Goal: Task Accomplishment & Management: Manage account settings

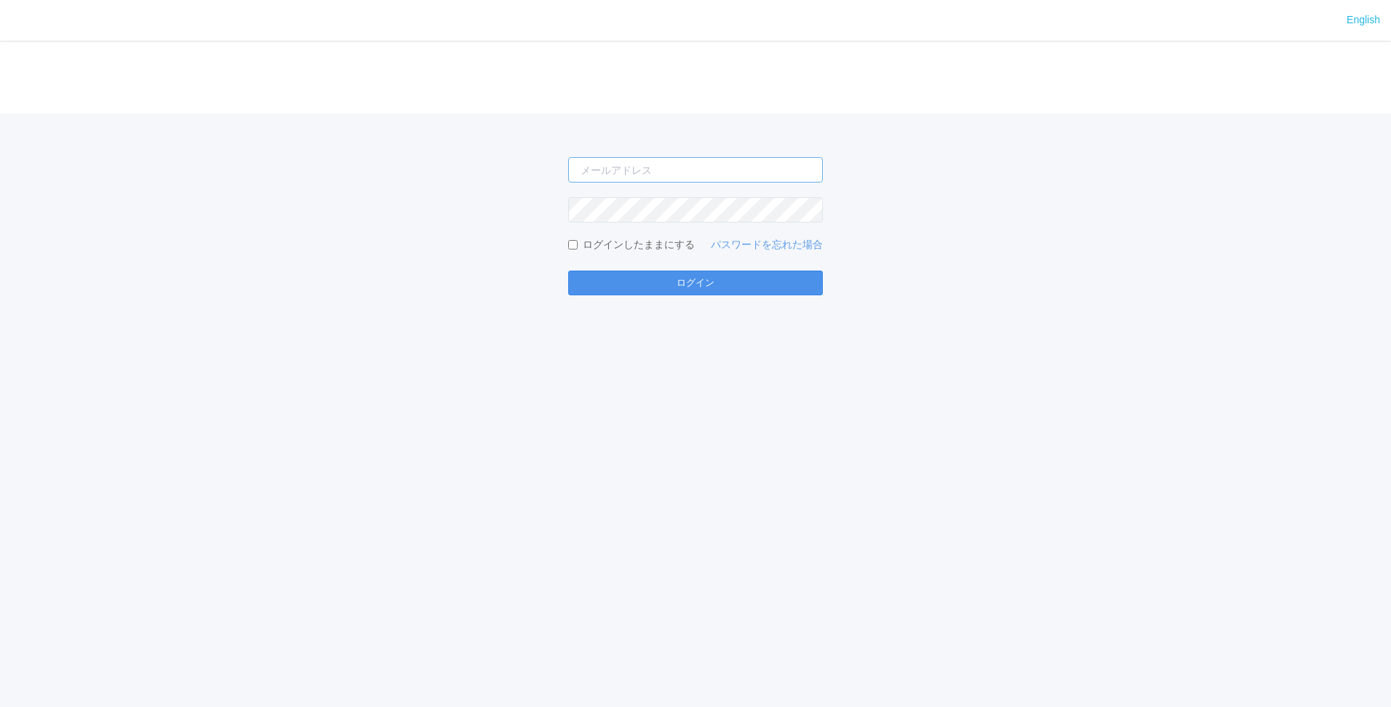
type input "[EMAIL_ADDRESS][DOMAIN_NAME]"
click at [748, 284] on button "ログイン" at bounding box center [695, 283] width 255 height 25
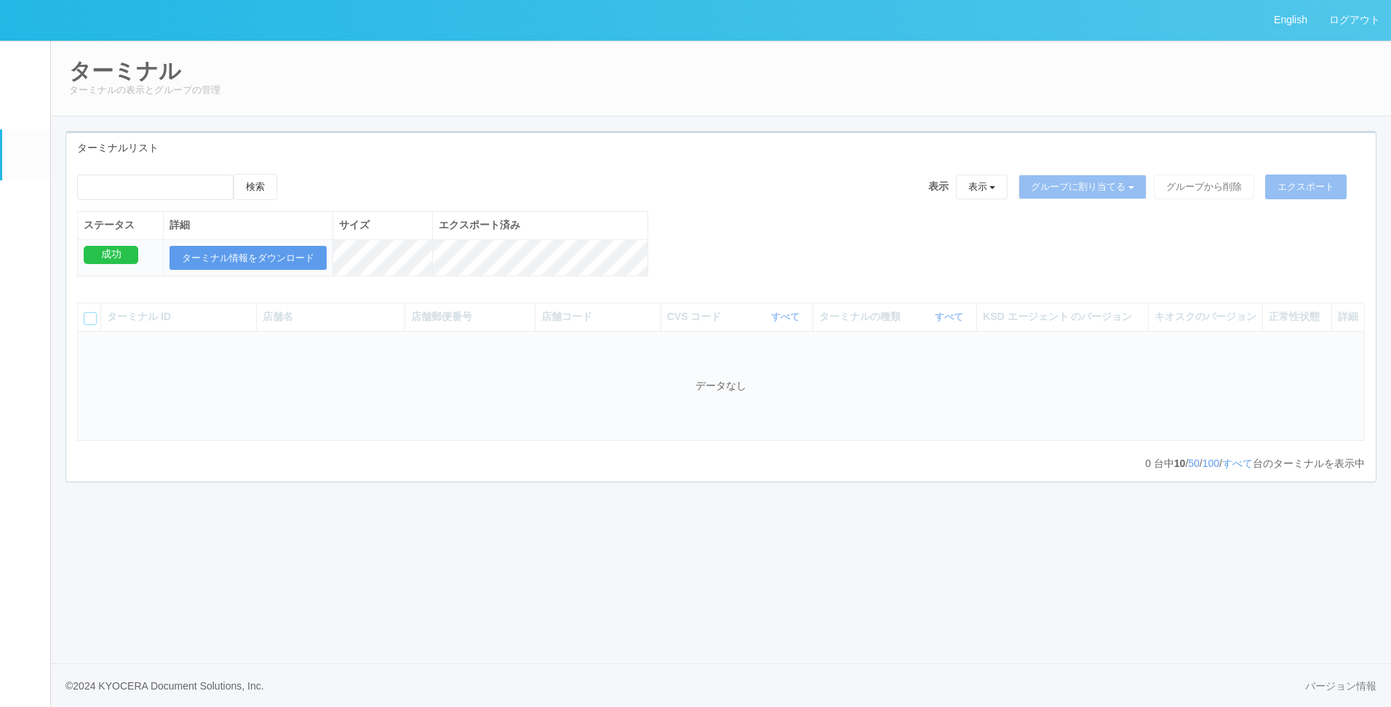
click at [2, 200] on link "パッケージ" at bounding box center [26, 202] width 48 height 44
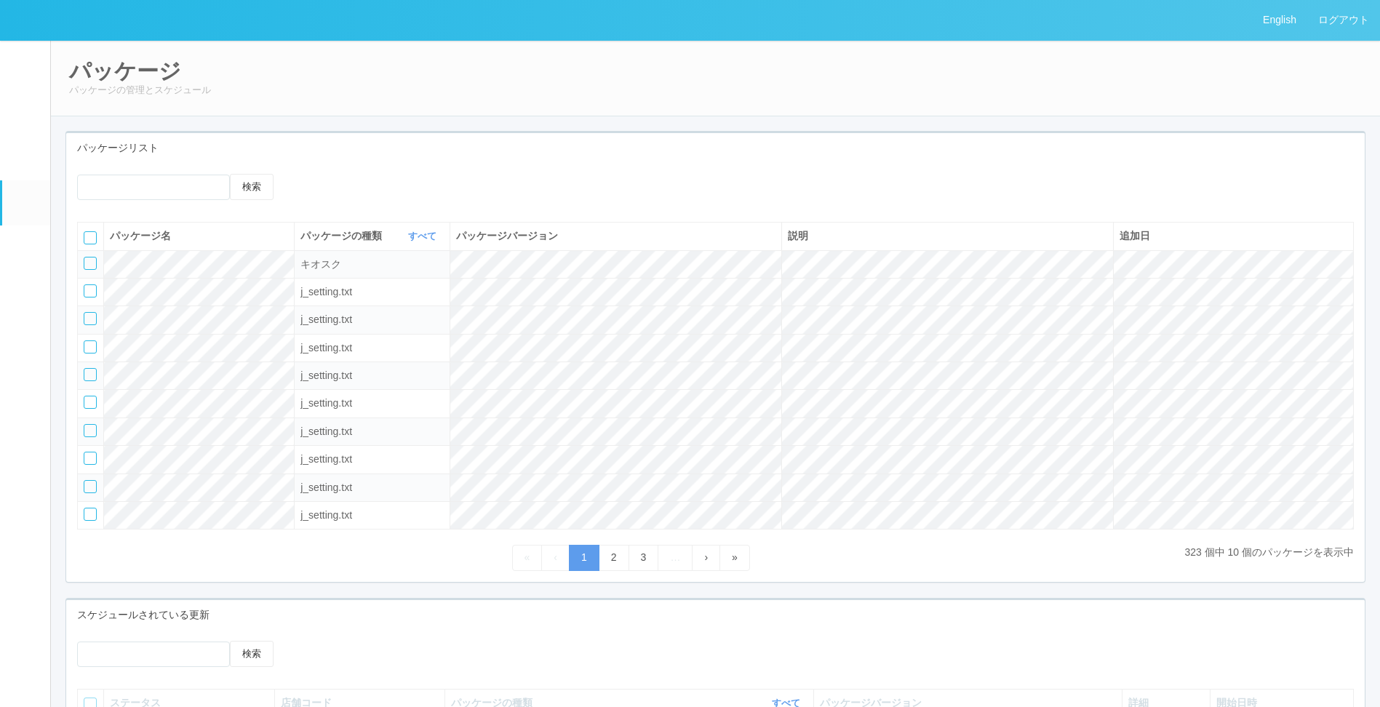
click at [536, 185] on div at bounding box center [446, 179] width 324 height 11
click at [505, 546] on div "« ‹ 1 2 3 … › »" at bounding box center [630, 557] width 1107 height 25
click at [412, 567] on div "« ‹ 1 2 3 … › »" at bounding box center [630, 557] width 1107 height 25
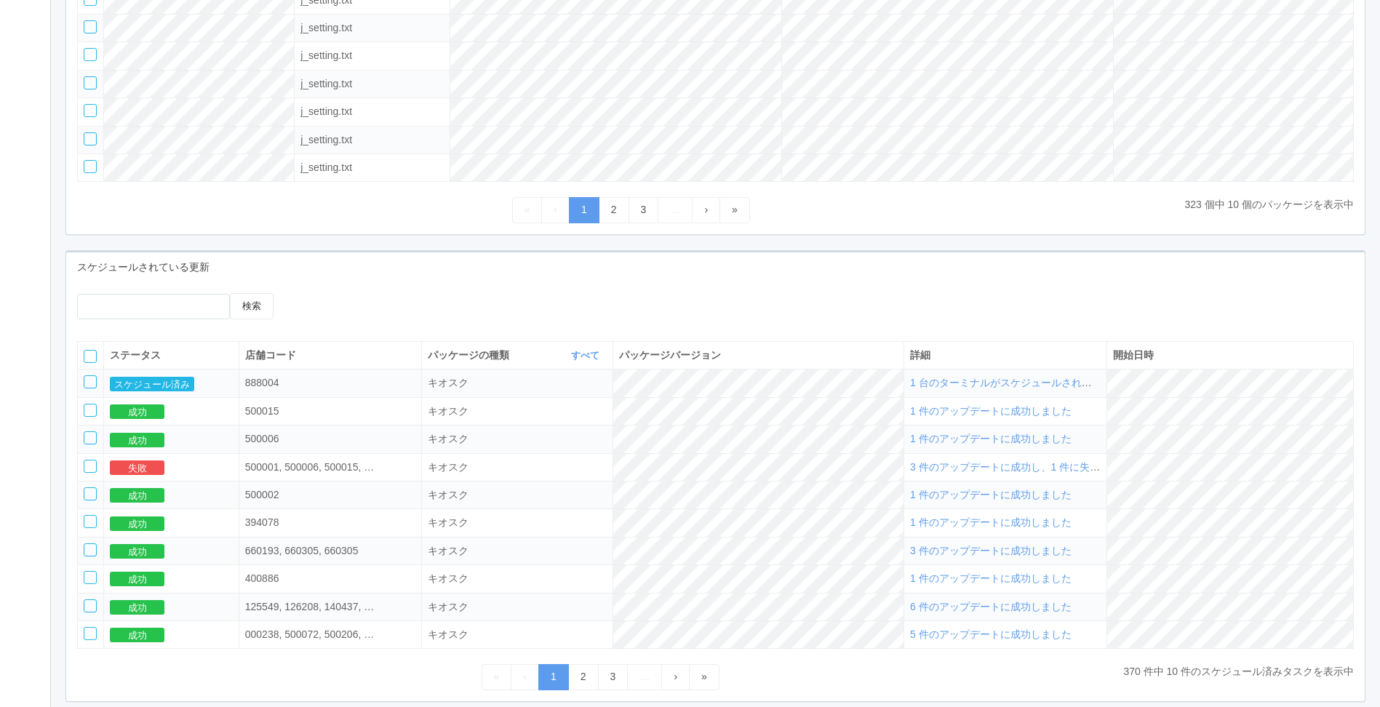
scroll to position [364, 0]
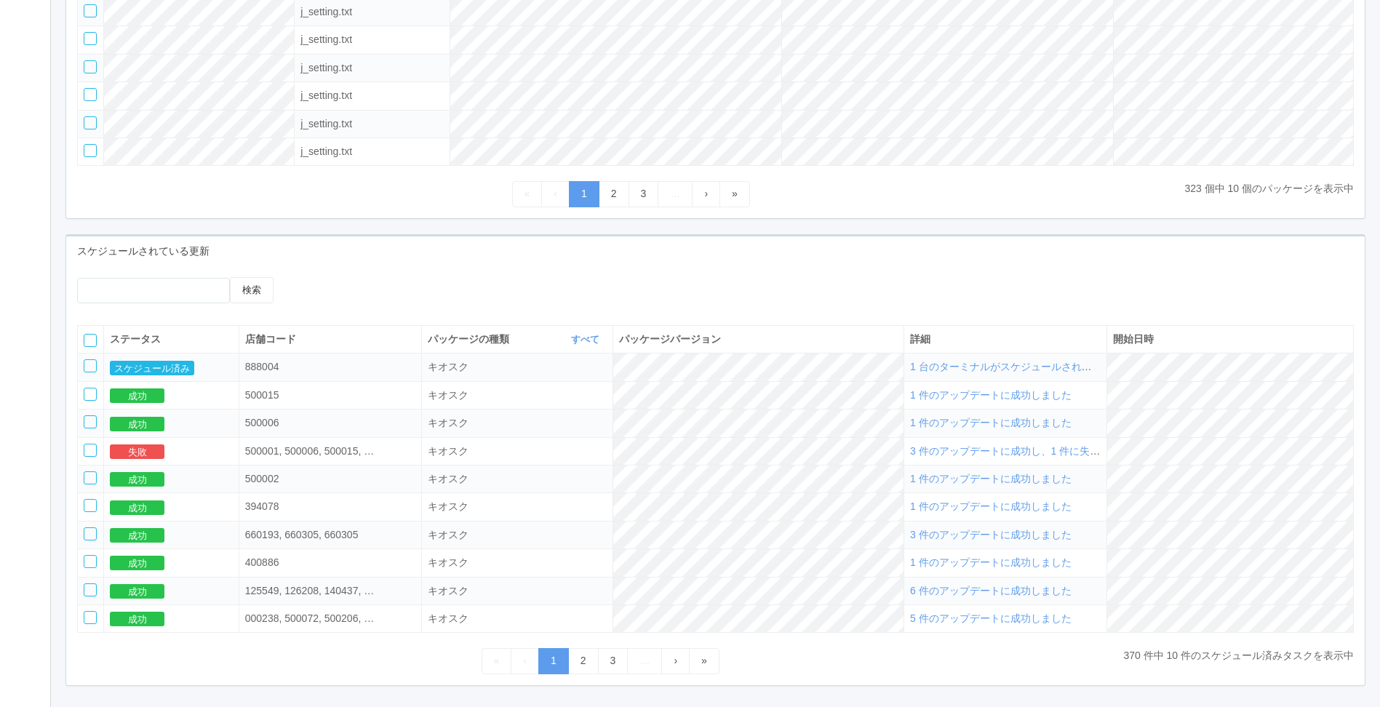
click at [1005, 372] on span "1 台のターミナルがスケジュールされました" at bounding box center [1011, 367] width 202 height 12
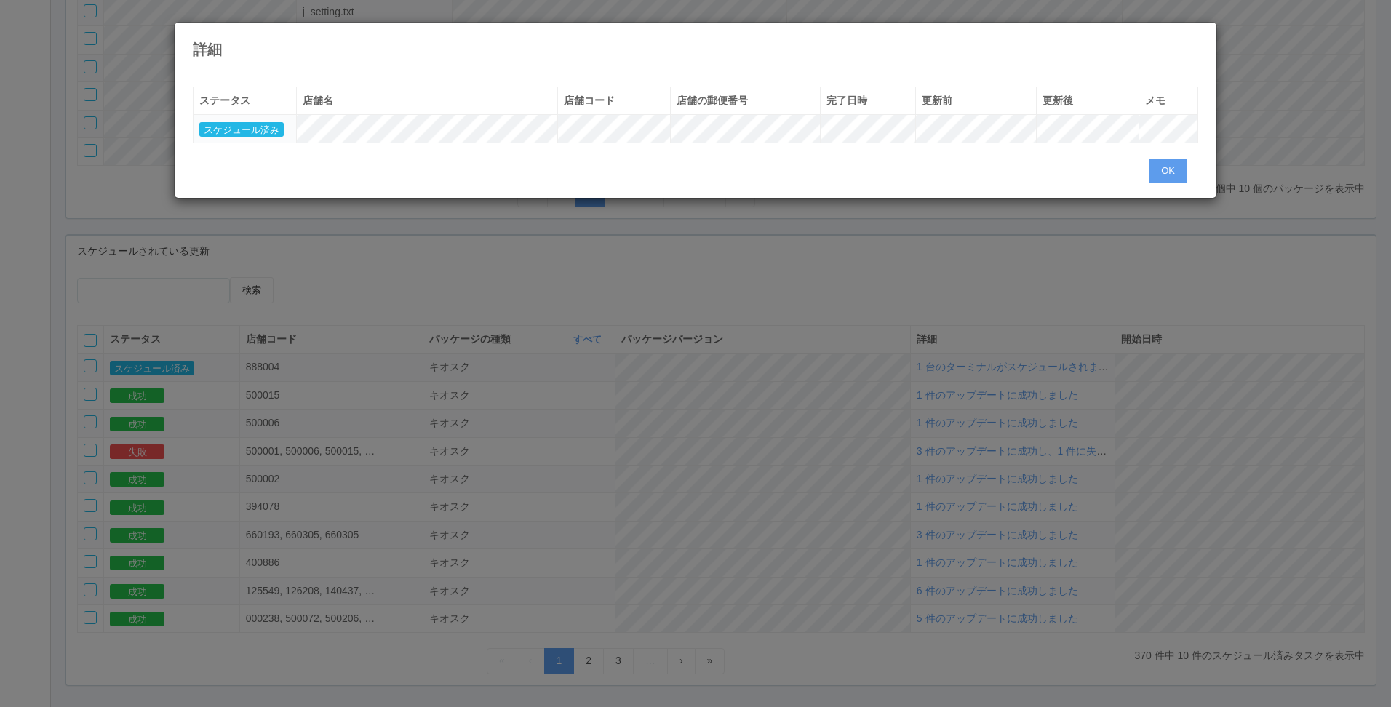
click at [1166, 183] on div "« ‹ 1 › » ステータス 店舗名 店舗コード 店舗の郵便番号 完了日時 更新前 更新後 メモ スケジュール済み OK" at bounding box center [696, 131] width 1042 height 133
click at [1181, 169] on button "OK" at bounding box center [1168, 171] width 39 height 25
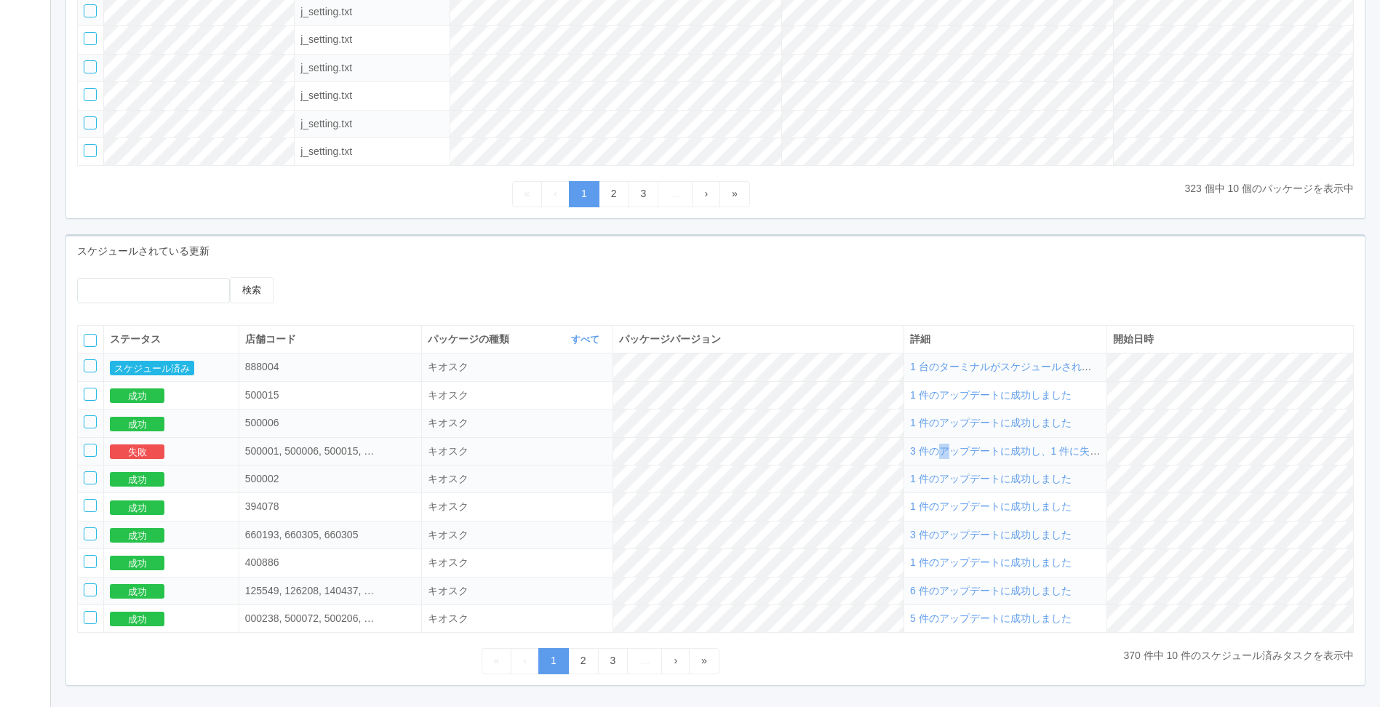
click at [975, 453] on span "3 件のアップデートに成功し、1 件に失敗しました" at bounding box center [1025, 451] width 231 height 12
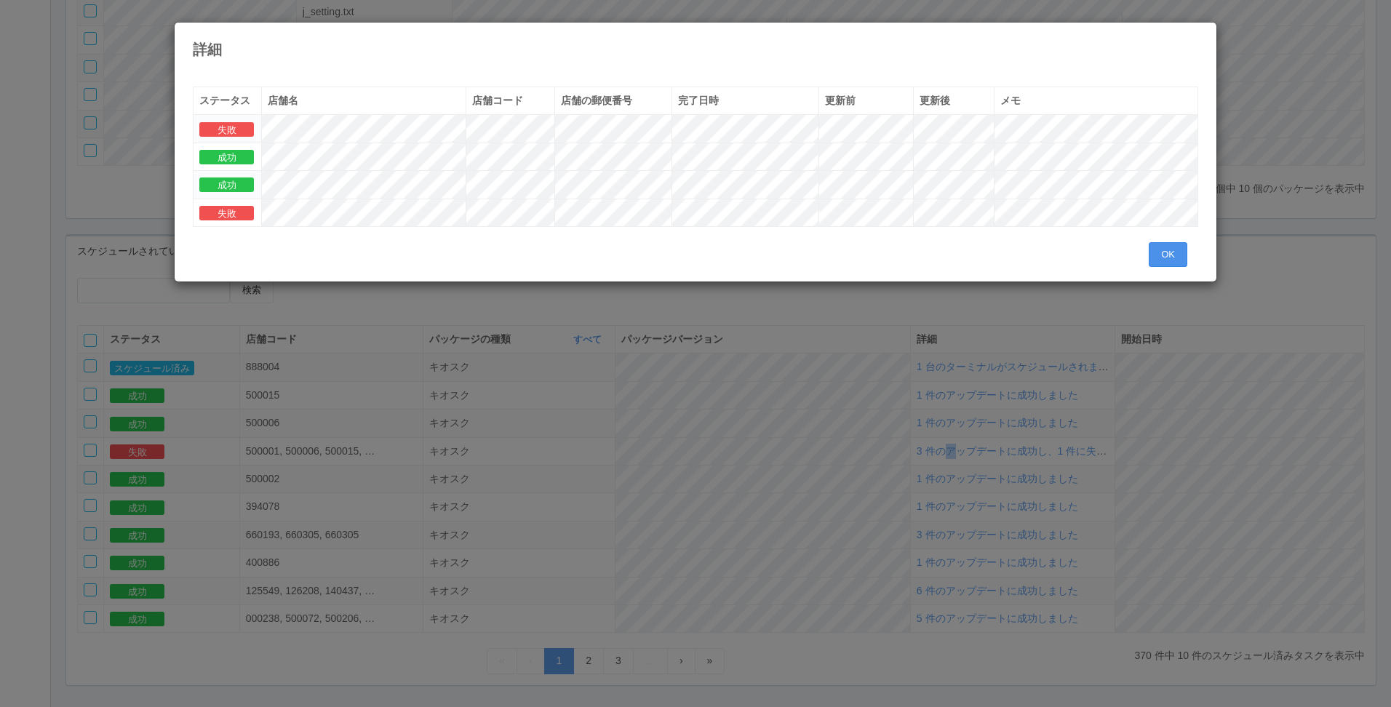
click at [1160, 250] on button "OK" at bounding box center [1168, 254] width 39 height 25
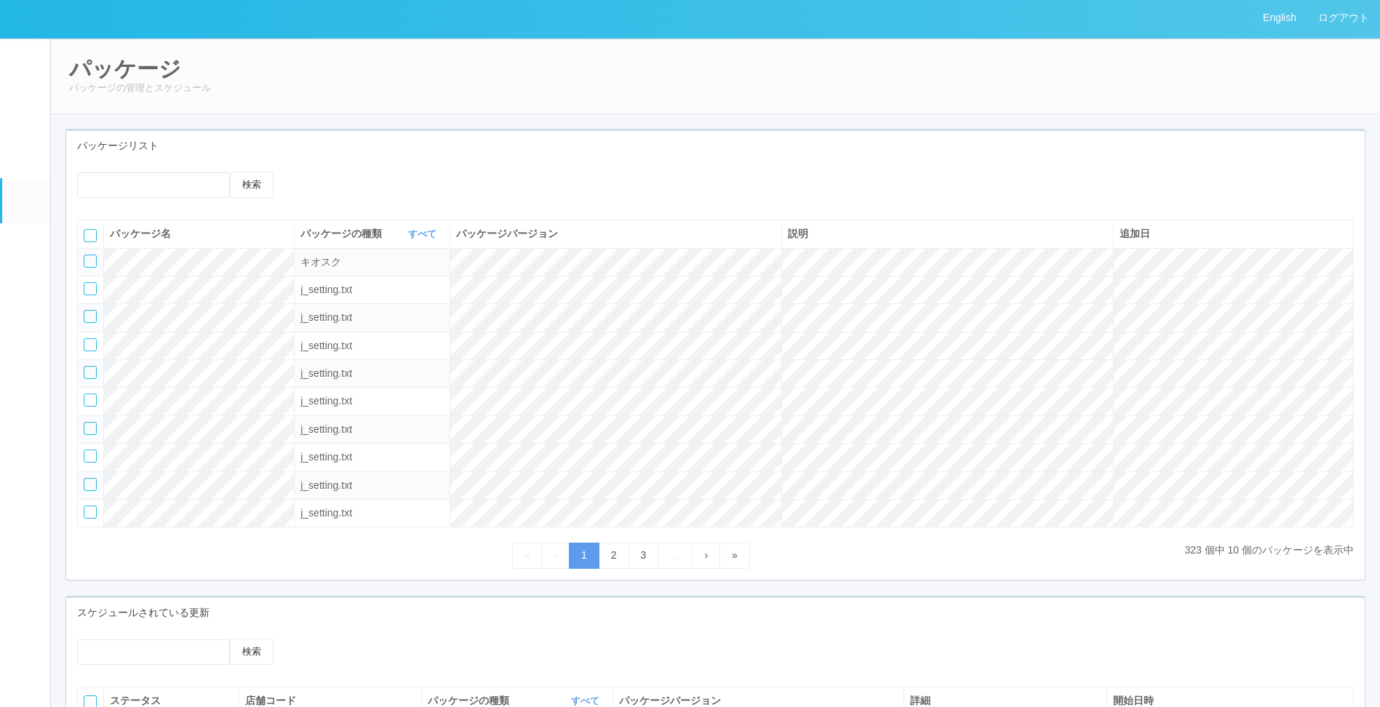
scroll to position [0, 0]
